Goal: Transaction & Acquisition: Purchase product/service

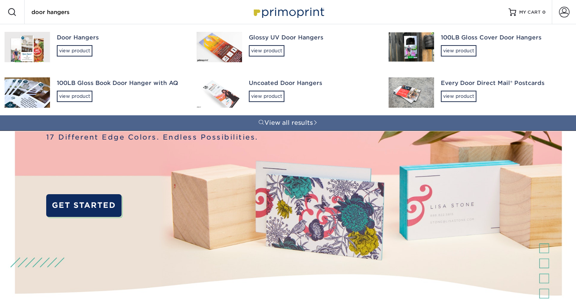
type input "door hangers"
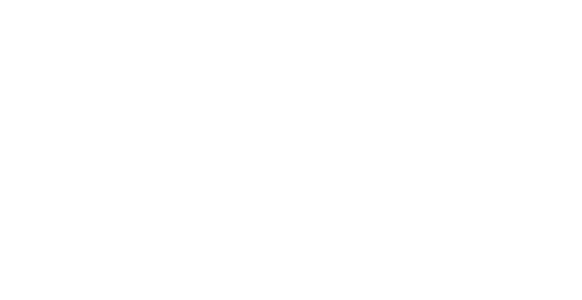
type input "door hangers"
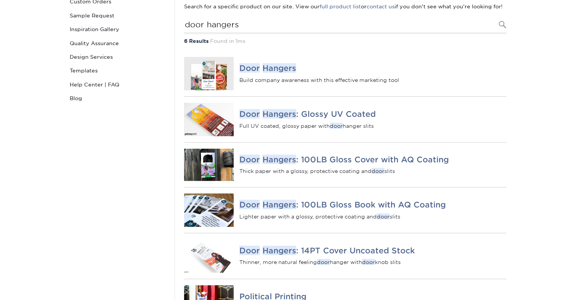
scroll to position [101, 0]
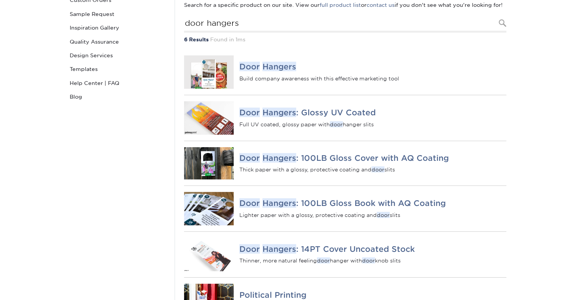
drag, startPoint x: 580, startPoint y: 111, endPoint x: 576, endPoint y: 153, distance: 42.2
click at [576, 153] on html "Resources Menu Search Products Account SIGN IN CREATE AN ACCOUNT forgot passwor…" at bounding box center [288, 242] width 576 height 687
click at [263, 71] on em "Hangers" at bounding box center [279, 66] width 34 height 9
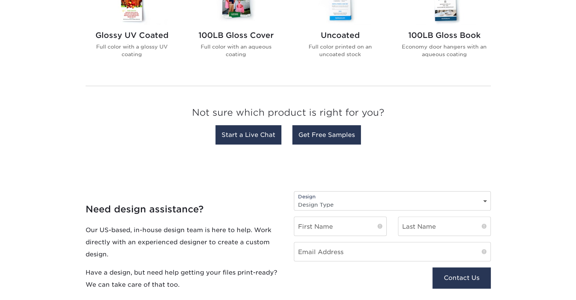
scroll to position [369, 0]
click at [330, 203] on select "Design Type Design Edits New Design" at bounding box center [392, 203] width 196 height 11
select select "Design Edits"
click at [294, 198] on select "Design Type Design Edits New Design" at bounding box center [392, 203] width 196 height 11
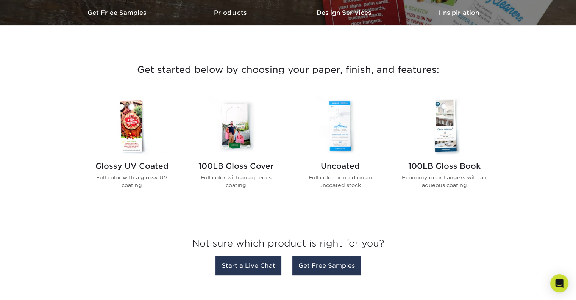
scroll to position [237, 0]
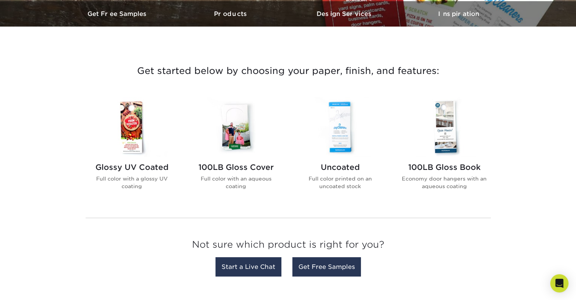
click at [339, 123] on img at bounding box center [340, 126] width 86 height 59
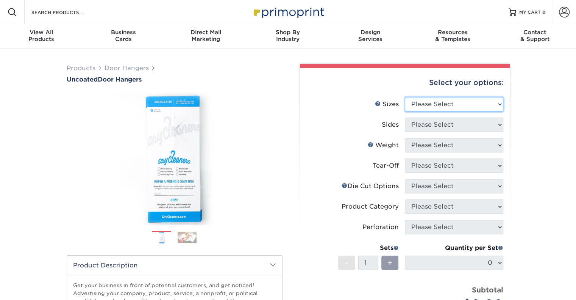
click at [428, 103] on select "Please Select 3.5" x 8.5" 3.5" x 11" 4" x 7" 4.25" x 11" 4.25" x 11"" at bounding box center [454, 104] width 98 height 14
select select "3.50x8.50"
click at [405, 97] on select "Please Select 3.5" x 8.5" 3.5" x 11" 4" x 7" 4.25" x 11" 4.25" x 11"" at bounding box center [454, 104] width 98 height 14
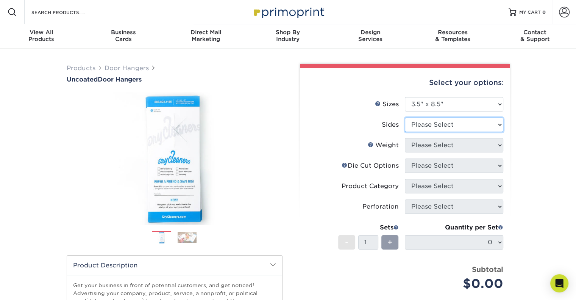
click at [426, 126] on select "Please Select Print Both Sides Print Front Only" at bounding box center [454, 124] width 98 height 14
select select "13abbda7-1d64-4f25-8bb2-c179b224825d"
click at [405, 117] on select "Please Select Print Both Sides Print Front Only" at bounding box center [454, 124] width 98 height 14
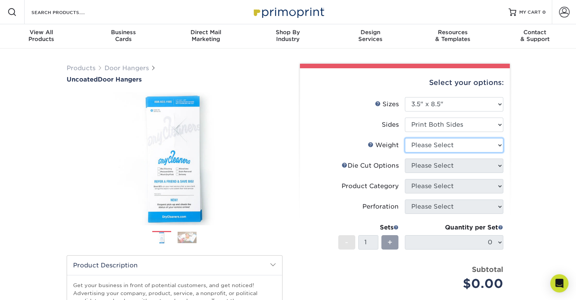
click at [426, 143] on select "Please Select 14PT 16PT 14PT Uncoated" at bounding box center [454, 145] width 98 height 14
click at [405, 138] on select "Please Select 14PT 16PT 14PT Uncoated" at bounding box center [454, 145] width 98 height 14
click at [425, 145] on select "Please Select 14PT 16PT 14PT Uncoated" at bounding box center [454, 145] width 98 height 14
select select "14PT"
click at [405, 138] on select "Please Select 14PT 16PT 14PT Uncoated" at bounding box center [454, 145] width 98 height 14
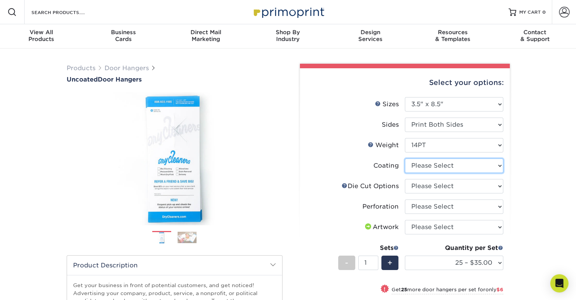
click at [413, 165] on select at bounding box center [454, 165] width 98 height 14
select select "3e7618de-abca-4bda-9f97-8b9129e913d8"
click at [405, 158] on select at bounding box center [454, 165] width 98 height 14
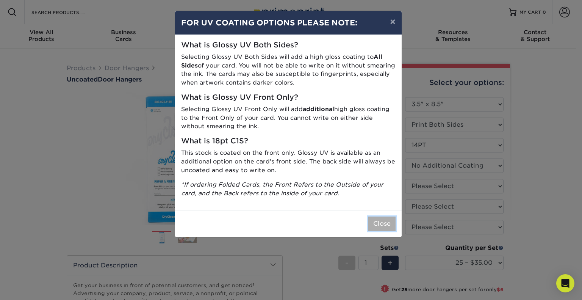
click at [377, 226] on button "Close" at bounding box center [381, 223] width 27 height 14
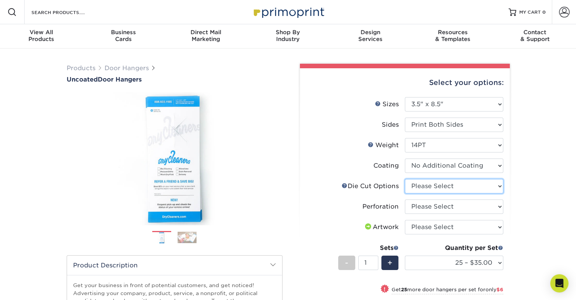
click at [439, 186] on select "Please Select Standard Die Cut Arch Die Cut Starburst Die Cut" at bounding box center [454, 186] width 98 height 14
select select "fe6a4ed8-5803-433c-b773-a25a7b955e98"
click at [405, 179] on select "Please Select Standard Die Cut Arch Die Cut Starburst Die Cut" at bounding box center [454, 186] width 98 height 14
click at [428, 208] on select "Please Select Perforation 2" from Bottom Perforation 2" from Right" at bounding box center [454, 206] width 98 height 14
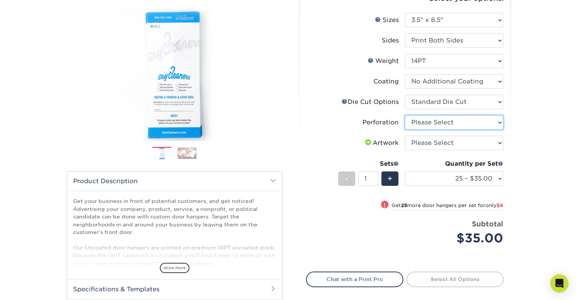
scroll to position [88, 0]
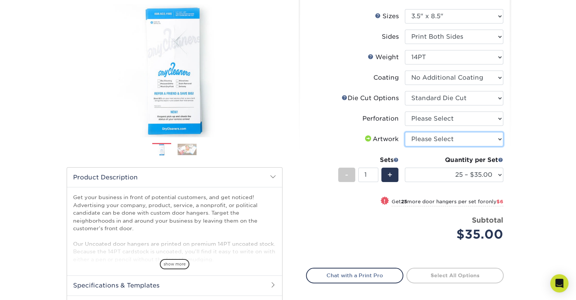
click at [434, 141] on select "Please Select I will upload files I need a design - $100" at bounding box center [454, 139] width 98 height 14
select select "upload"
click at [405, 132] on select "Please Select I will upload files I need a design - $100" at bounding box center [454, 139] width 98 height 14
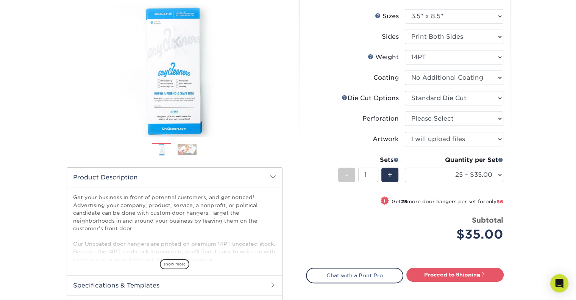
click at [345, 192] on li "Sets - 1 + Quantity per Set 25 – $35.00 50 – $41.00 75 – $48.00 100 – $44.00 25…" at bounding box center [404, 174] width 197 height 44
click at [471, 178] on select "25 – $35.00 50 – $41.00 75 – $48.00 100 – $44.00 250 – $86.00 500 – $135.00" at bounding box center [454, 174] width 98 height 14
select select "500 – $135.00"
click at [405, 167] on select "25 – $35.00 50 – $41.00 75 – $48.00 100 – $44.00 250 – $86.00 500 – $135.00" at bounding box center [454, 174] width 98 height 14
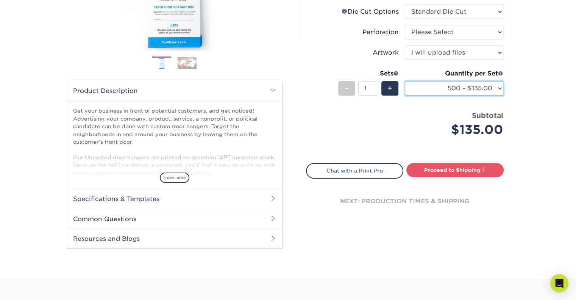
scroll to position [175, 0]
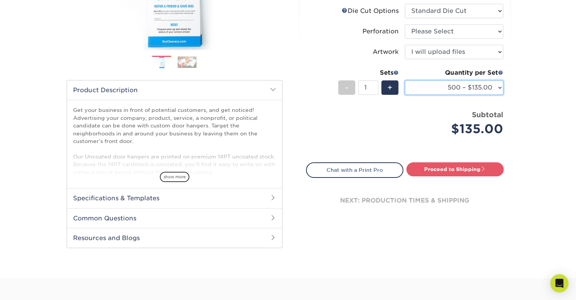
click at [498, 90] on select "25 – $35.00 50 – $41.00 75 – $48.00 100 – $44.00 250 – $86.00 500 – $135.00" at bounding box center [454, 87] width 98 height 14
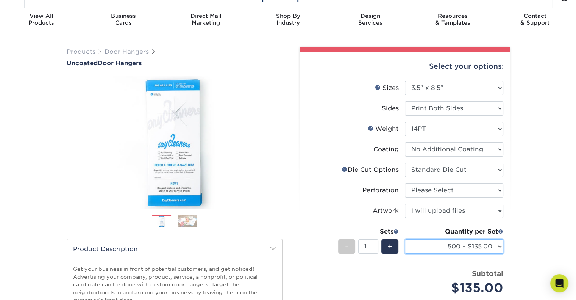
scroll to position [0, 0]
